Goal: Task Accomplishment & Management: Use online tool/utility

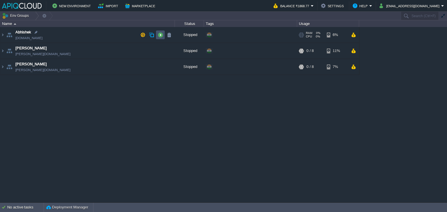
click at [160, 35] on button "button" at bounding box center [160, 34] width 5 height 5
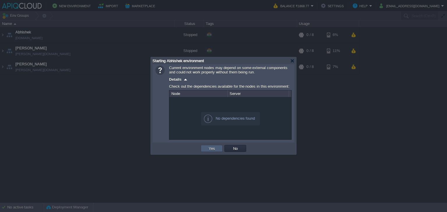
click at [219, 150] on td "Yes" at bounding box center [212, 148] width 22 height 7
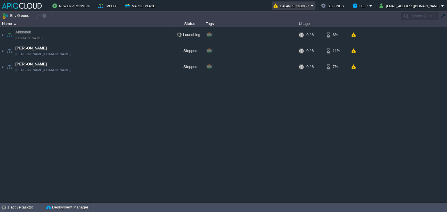
click at [311, 5] on button "Balance ₹1868.77" at bounding box center [292, 5] width 37 height 7
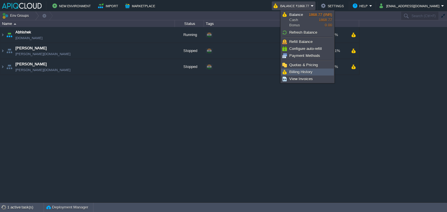
click at [306, 70] on span "Billing History" at bounding box center [300, 72] width 23 height 4
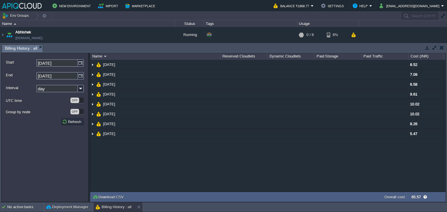
click at [442, 48] on button "button" at bounding box center [442, 47] width 4 height 5
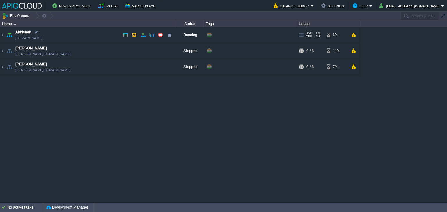
click at [106, 38] on td "Abhishek [DOMAIN_NAME]" at bounding box center [87, 35] width 175 height 16
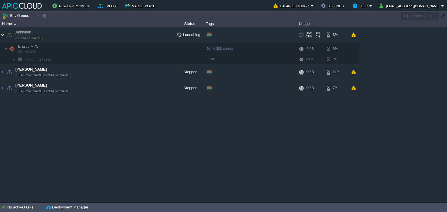
click at [3, 34] on img at bounding box center [2, 35] width 5 height 16
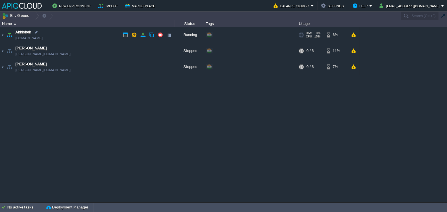
click at [85, 35] on td "Abhishek [DOMAIN_NAME]" at bounding box center [87, 35] width 175 height 16
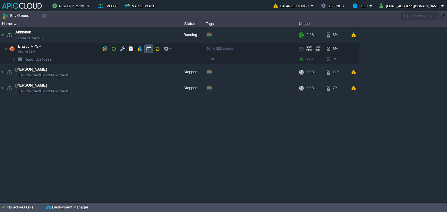
click at [149, 48] on button "button" at bounding box center [148, 48] width 5 height 5
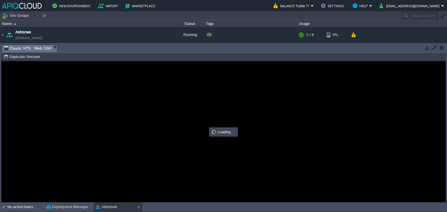
type input "#000000"
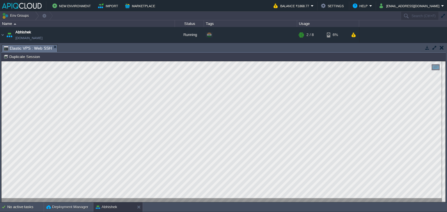
click at [441, 49] on button "button" at bounding box center [442, 47] width 4 height 5
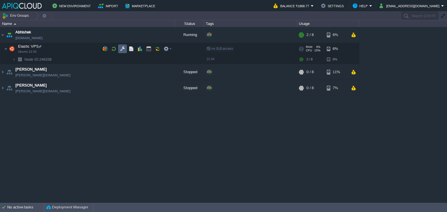
click at [123, 49] on button "button" at bounding box center [122, 48] width 5 height 5
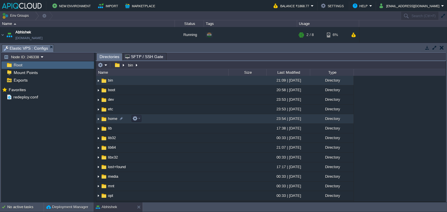
click at [99, 120] on img at bounding box center [98, 119] width 5 height 9
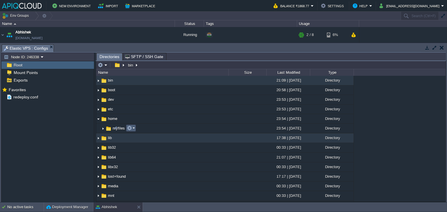
click at [133, 129] on em at bounding box center [131, 128] width 8 height 5
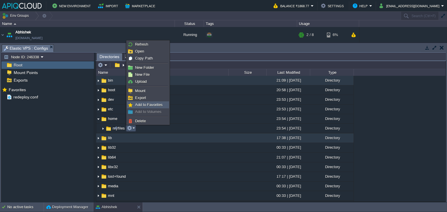
click at [144, 103] on span "Add to Favorites" at bounding box center [149, 105] width 28 height 4
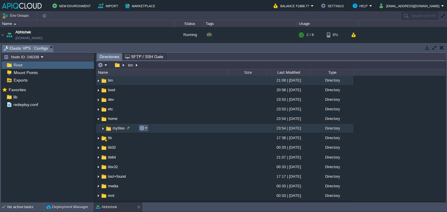
click at [148, 127] on td at bounding box center [144, 128] width 10 height 7
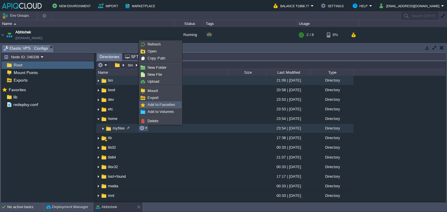
click at [155, 104] on span "Add to Favorites" at bounding box center [162, 105] width 28 height 4
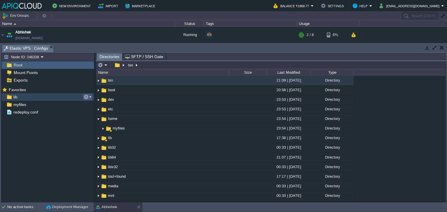
click at [88, 98] on button "button" at bounding box center [86, 97] width 5 height 5
click at [104, 110] on span "Remove from Favorites" at bounding box center [111, 112] width 39 height 4
click at [20, 97] on span "myfiles" at bounding box center [19, 97] width 15 height 5
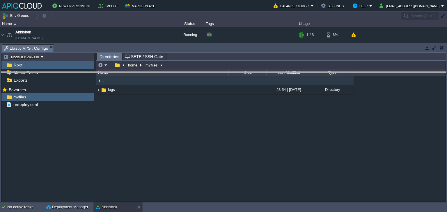
drag, startPoint x: 441, startPoint y: 47, endPoint x: 235, endPoint y: 155, distance: 232.5
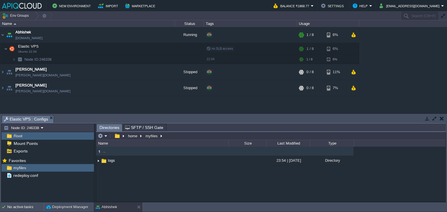
click at [443, 118] on button "button" at bounding box center [442, 118] width 4 height 5
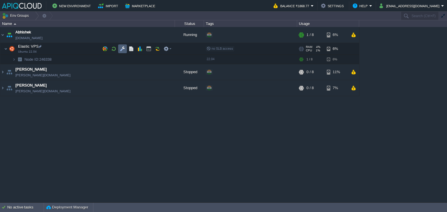
click at [120, 48] on button "button" at bounding box center [122, 48] width 5 height 5
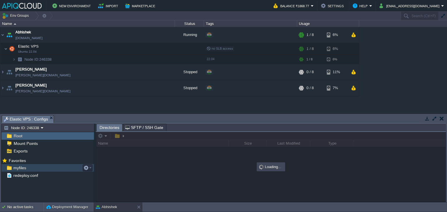
click at [19, 166] on span "myfiles" at bounding box center [19, 168] width 15 height 5
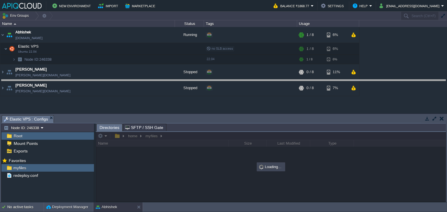
drag, startPoint x: 206, startPoint y: 118, endPoint x: 212, endPoint y: 82, distance: 36.4
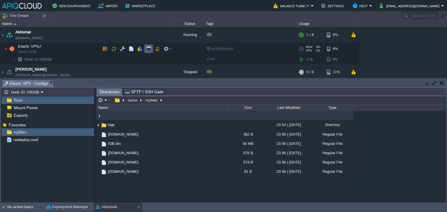
click at [148, 49] on button "button" at bounding box center [148, 48] width 5 height 5
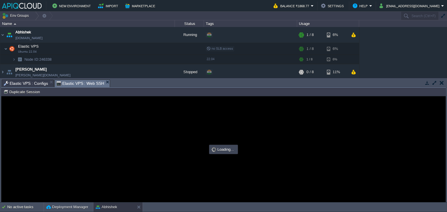
type input "#000000"
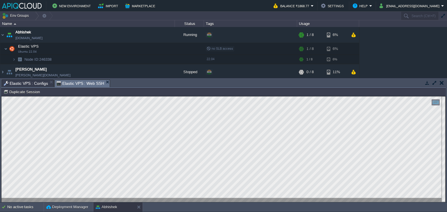
click at [443, 83] on button "button" at bounding box center [442, 82] width 4 height 5
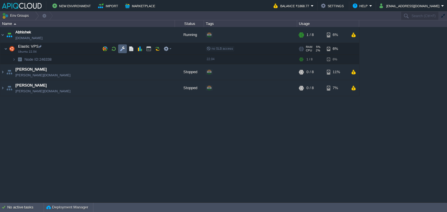
click at [121, 47] on button "button" at bounding box center [122, 48] width 5 height 5
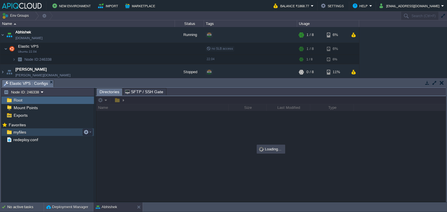
click at [19, 132] on span "myfiles" at bounding box center [19, 132] width 15 height 5
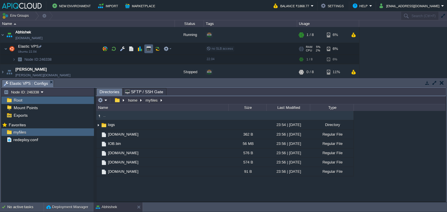
click at [147, 46] on button "button" at bounding box center [148, 48] width 5 height 5
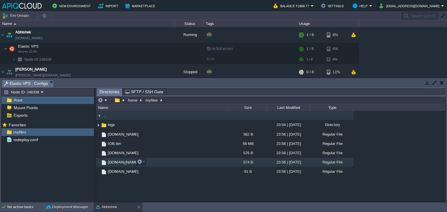
click at [113, 163] on span "[DOMAIN_NAME]" at bounding box center [123, 162] width 32 height 5
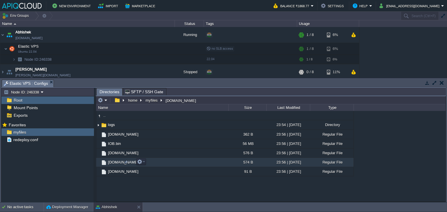
click at [112, 163] on span "[DOMAIN_NAME]" at bounding box center [123, 162] width 32 height 5
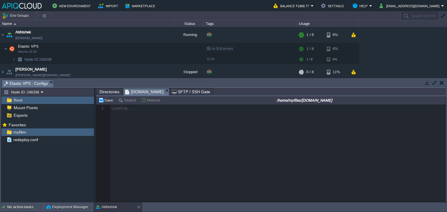
scroll to position [2, 0]
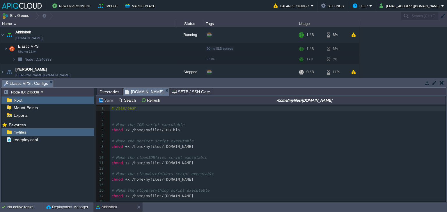
click at [132, 144] on div "22 1 #!/bin/bash 2 ​ 3 ​ 4 # Make the IOB script executable 5 chmod + x /home/m…" at bounding box center [277, 166] width 335 height 121
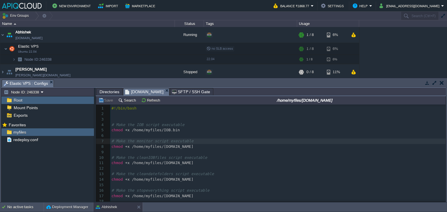
click at [186, 162] on span "x /home/myfiles/[DOMAIN_NAME]" at bounding box center [160, 163] width 66 height 4
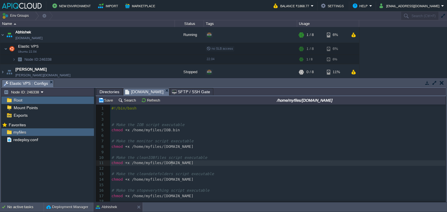
type textarea "all"
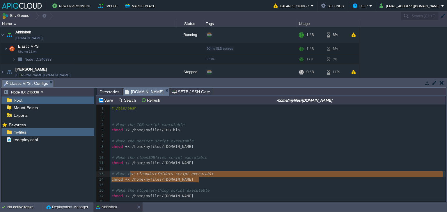
type textarea "# Make the cleandatefolders script executable chmod +x /home/myfiles/[DOMAIN_NA…"
drag, startPoint x: 203, startPoint y: 180, endPoint x: 109, endPoint y: 176, distance: 93.8
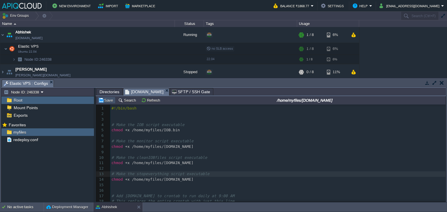
click at [107, 100] on button "Save" at bounding box center [106, 100] width 16 height 5
click at [109, 92] on span "Directories" at bounding box center [110, 91] width 20 height 7
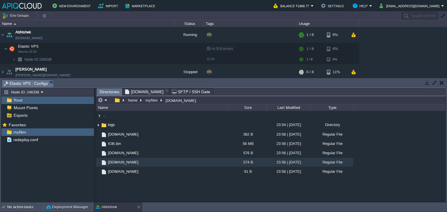
click at [142, 91] on span "[DOMAIN_NAME]" at bounding box center [144, 91] width 38 height 7
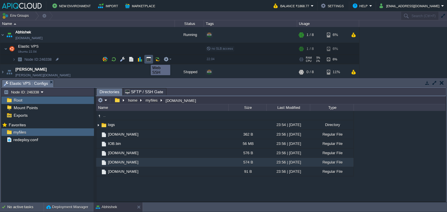
click at [146, 60] on button "button" at bounding box center [148, 59] width 5 height 5
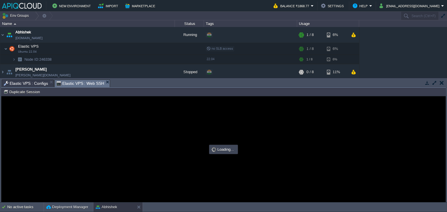
scroll to position [0, 0]
type input "#000000"
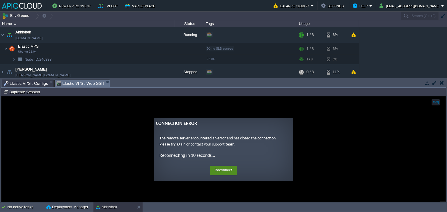
click at [227, 168] on button "Reconnect" at bounding box center [223, 170] width 27 height 9
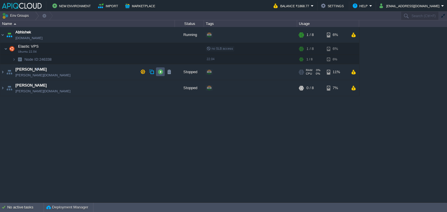
click at [163, 71] on button "button" at bounding box center [160, 71] width 5 height 5
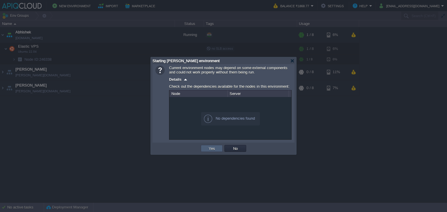
click at [212, 146] on td "Yes" at bounding box center [212, 148] width 22 height 7
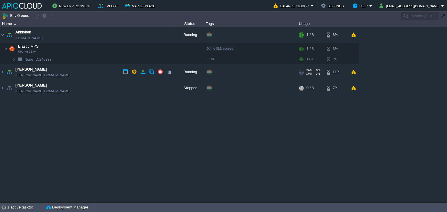
click at [89, 73] on td "Chaitanya [DOMAIN_NAME]" at bounding box center [87, 72] width 175 height 16
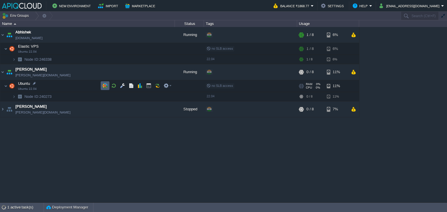
click at [106, 85] on button "button" at bounding box center [104, 85] width 5 height 5
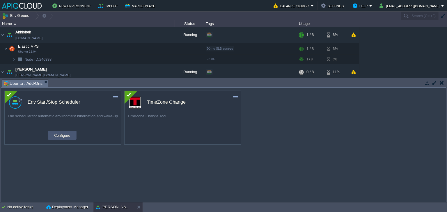
click at [70, 136] on button "Configure" at bounding box center [61, 135] width 19 height 7
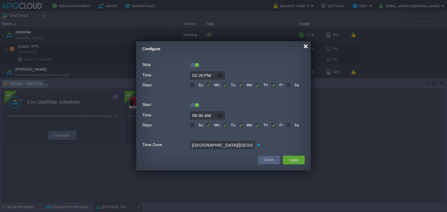
click at [306, 47] on div at bounding box center [306, 46] width 4 height 4
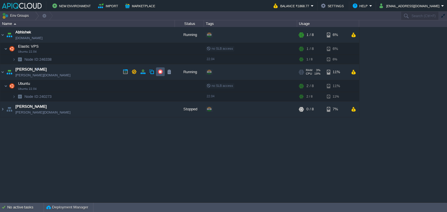
click at [161, 72] on button "button" at bounding box center [160, 71] width 5 height 5
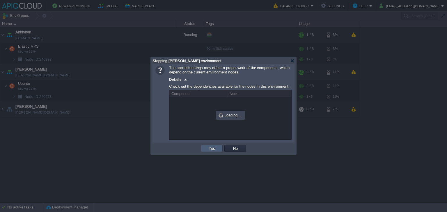
click at [214, 148] on button "Yes" at bounding box center [212, 148] width 10 height 5
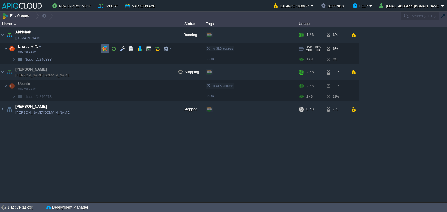
click at [106, 47] on button "button" at bounding box center [104, 48] width 5 height 5
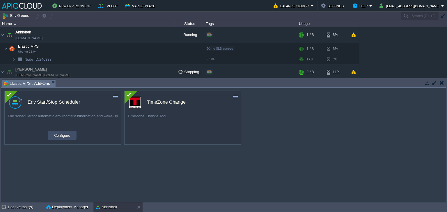
click at [67, 136] on button "Configure" at bounding box center [61, 135] width 19 height 7
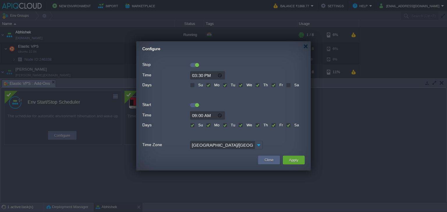
click at [201, 74] on input "15:30" at bounding box center [207, 75] width 35 height 8
type input "15:20"
click at [292, 159] on button "Apply" at bounding box center [293, 160] width 13 height 7
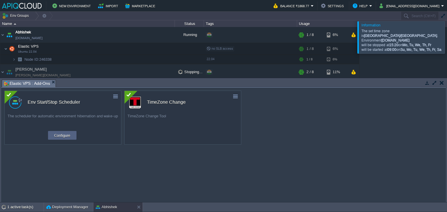
click at [441, 83] on button "button" at bounding box center [442, 82] width 4 height 5
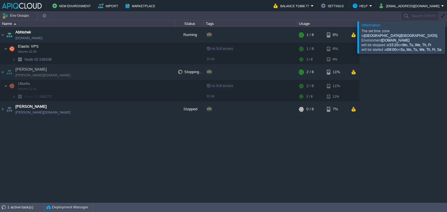
click at [447, 38] on div at bounding box center [454, 37] width 0 height 32
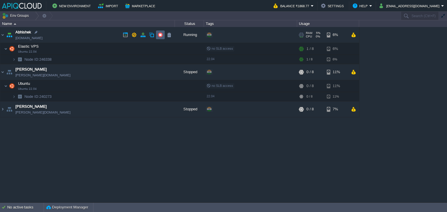
click at [162, 34] on button "button" at bounding box center [160, 34] width 5 height 5
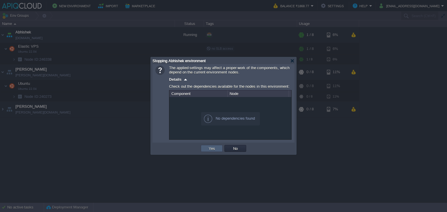
click at [213, 146] on td "Yes" at bounding box center [212, 148] width 22 height 7
